Goal: Check status

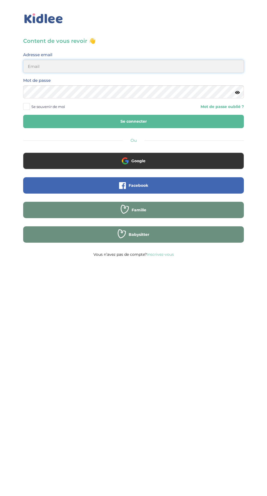
type input "[EMAIL_ADDRESS][DOMAIN_NAME]"
click at [23, 115] on button "Se connecter" at bounding box center [133, 121] width 221 height 13
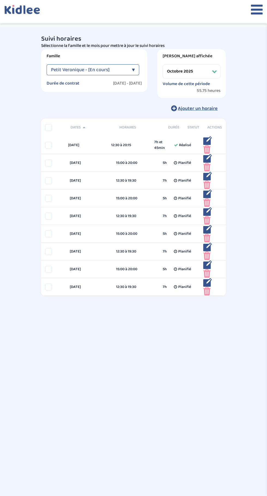
click at [194, 75] on select "Filtrer par mois septembre 2025 octobre 2025 novembre 2025 décembre 2025 janvie…" at bounding box center [192, 71] width 58 height 14
click at [163, 64] on select "Filtrer par mois septembre 2025 octobre 2025 novembre 2025 décembre 2025 janvie…" at bounding box center [192, 71] width 58 height 14
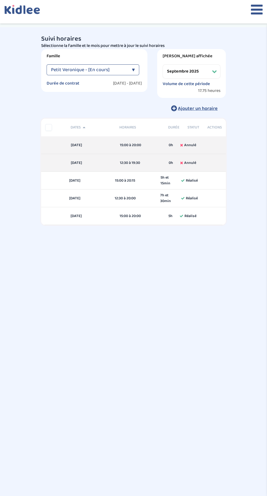
click at [180, 72] on select "Filtrer par mois septembre 2025 octobre 2025 novembre 2025 décembre 2025 janvie…" at bounding box center [192, 71] width 58 height 14
click at [163, 64] on select "Filtrer par mois septembre 2025 octobre 2025 novembre 2025 décembre 2025 janvie…" at bounding box center [192, 71] width 58 height 14
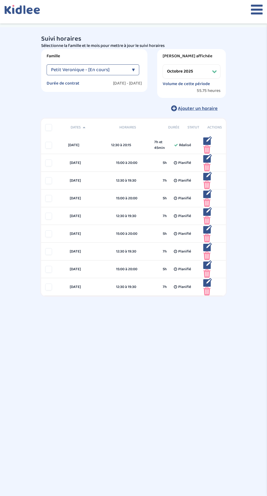
click at [186, 71] on select "Filtrer par mois septembre 2025 octobre 2025 novembre 2025 décembre 2025 janvie…" at bounding box center [192, 71] width 58 height 14
click at [163, 64] on select "Filtrer par mois septembre 2025 octobre 2025 novembre 2025 décembre 2025 janvie…" at bounding box center [192, 71] width 58 height 14
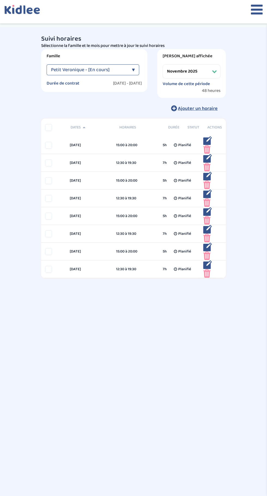
click at [203, 74] on select "Filtrer par mois septembre 2025 octobre 2025 novembre 2025 décembre 2025 janvie…" at bounding box center [192, 71] width 58 height 14
select select "octobre 2025"
click at [163, 64] on select "Filtrer par mois septembre 2025 octobre 2025 novembre 2025 décembre 2025 janvie…" at bounding box center [192, 71] width 58 height 14
